Goal: Information Seeking & Learning: Learn about a topic

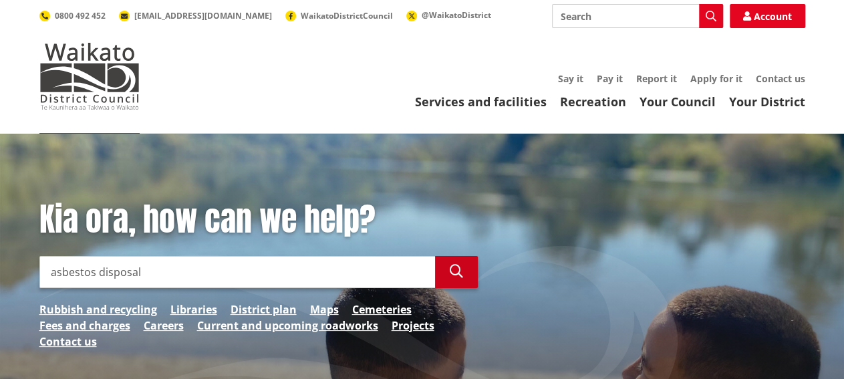
type input "asbestos disposal"
click at [453, 271] on icon "button" at bounding box center [456, 271] width 13 height 13
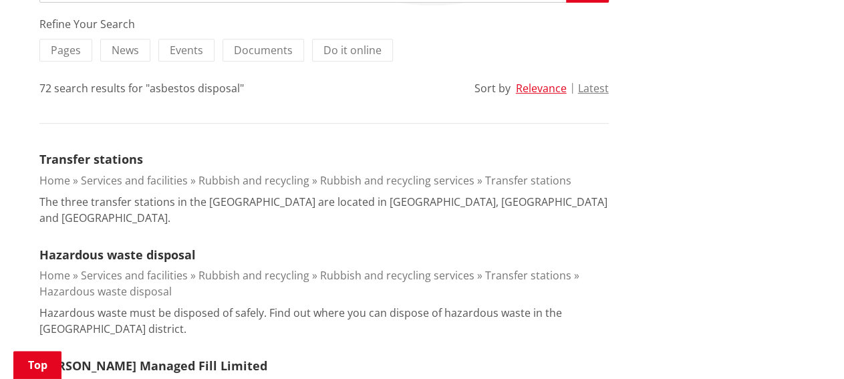
scroll to position [307, 0]
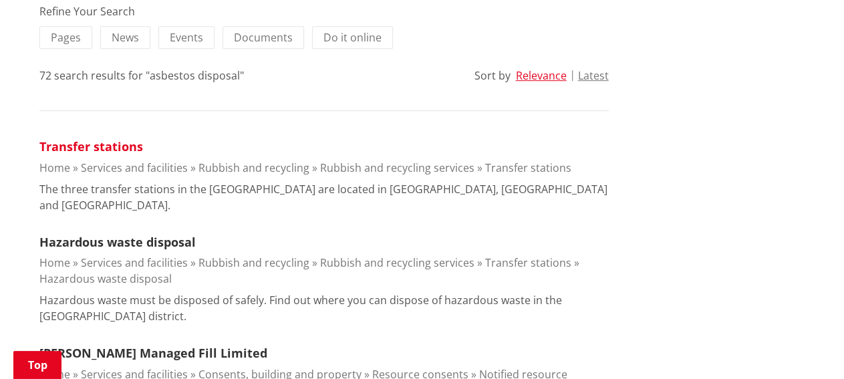
click at [106, 148] on link "Transfer stations" at bounding box center [91, 146] width 104 height 16
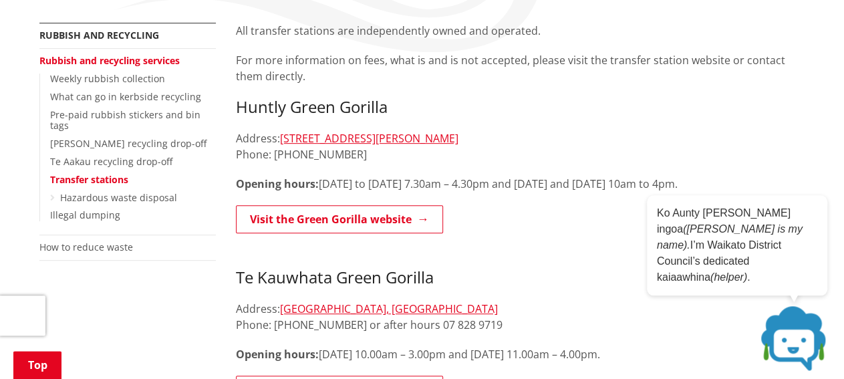
scroll to position [249, 0]
